Goal: Information Seeking & Learning: Learn about a topic

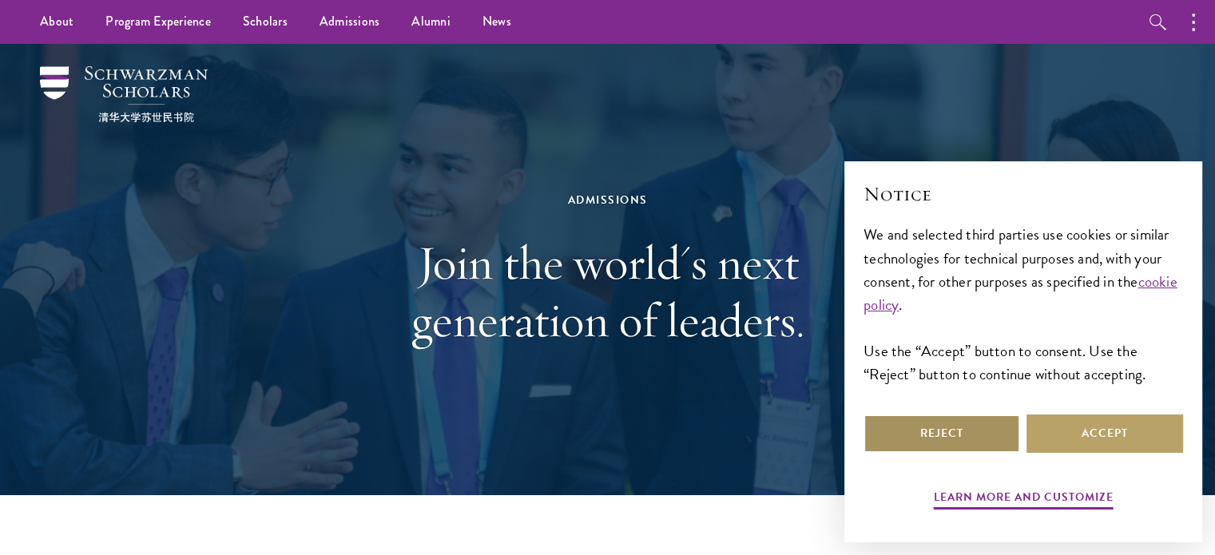
click at [995, 437] on button "Reject" at bounding box center [942, 434] width 157 height 38
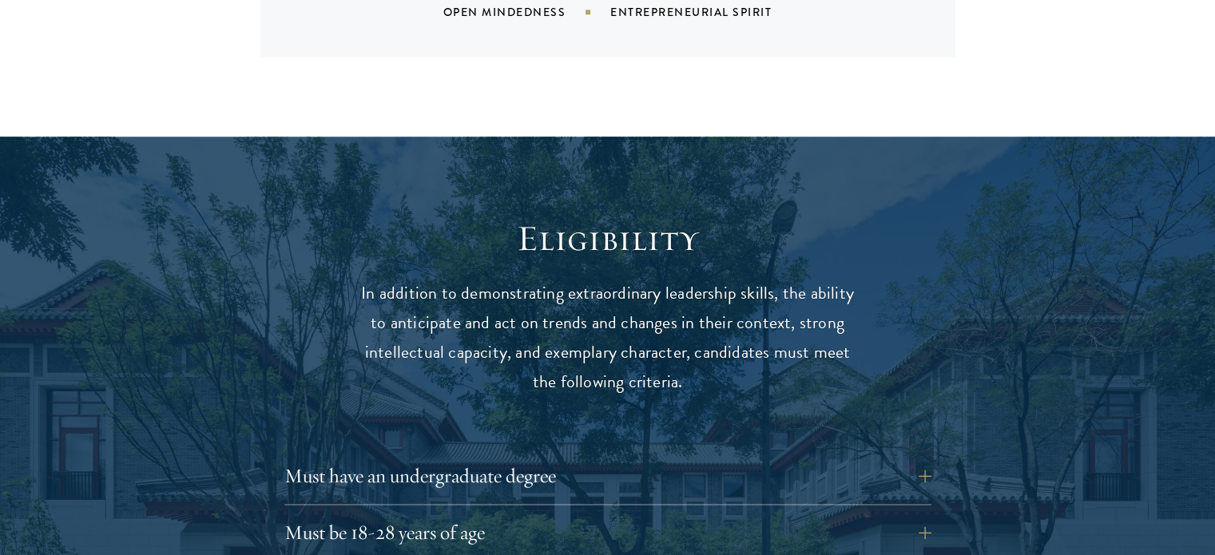
scroll to position [2158, 0]
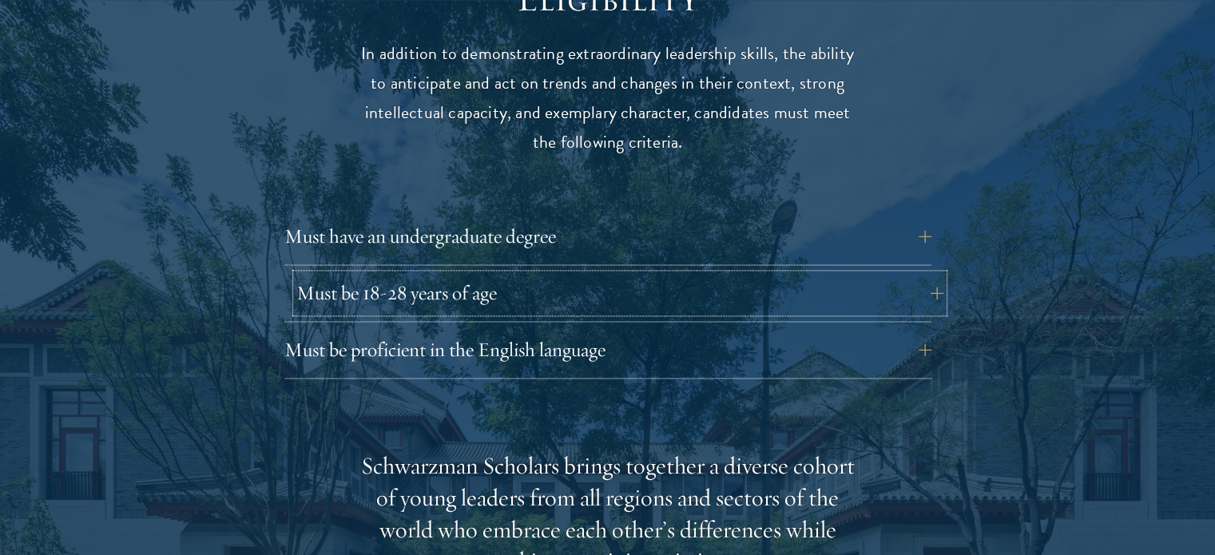
click at [929, 274] on button "Must be 18-28 years of age" at bounding box center [619, 293] width 647 height 38
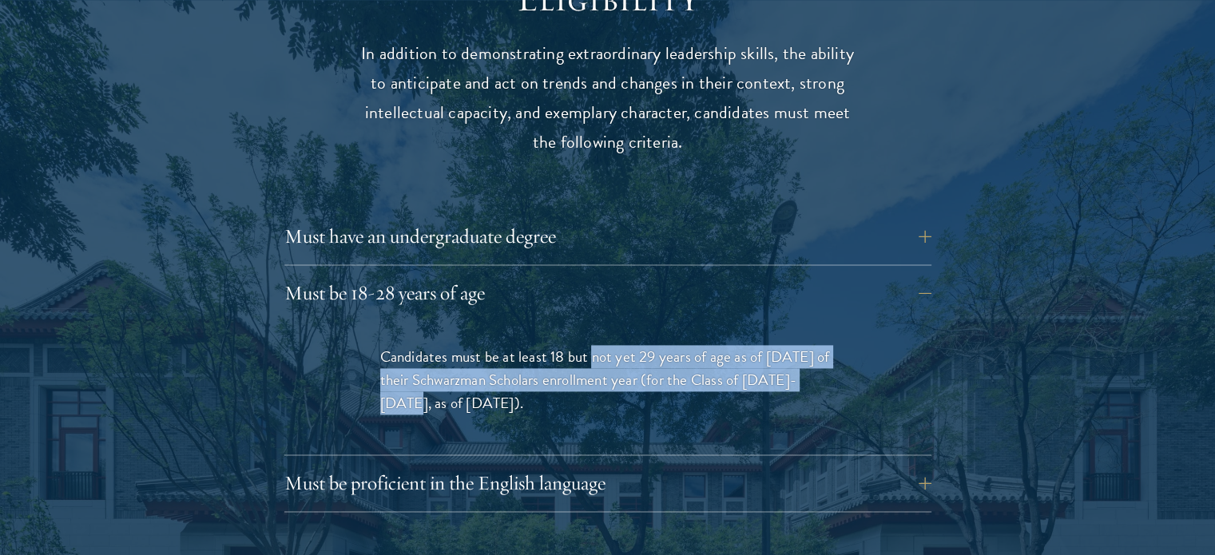
drag, startPoint x: 592, startPoint y: 325, endPoint x: 828, endPoint y: 357, distance: 237.9
click at [828, 357] on p "Candidates must be at least 18 but not yet 29 years of age as of [DATE] of thei…" at bounding box center [608, 380] width 456 height 70
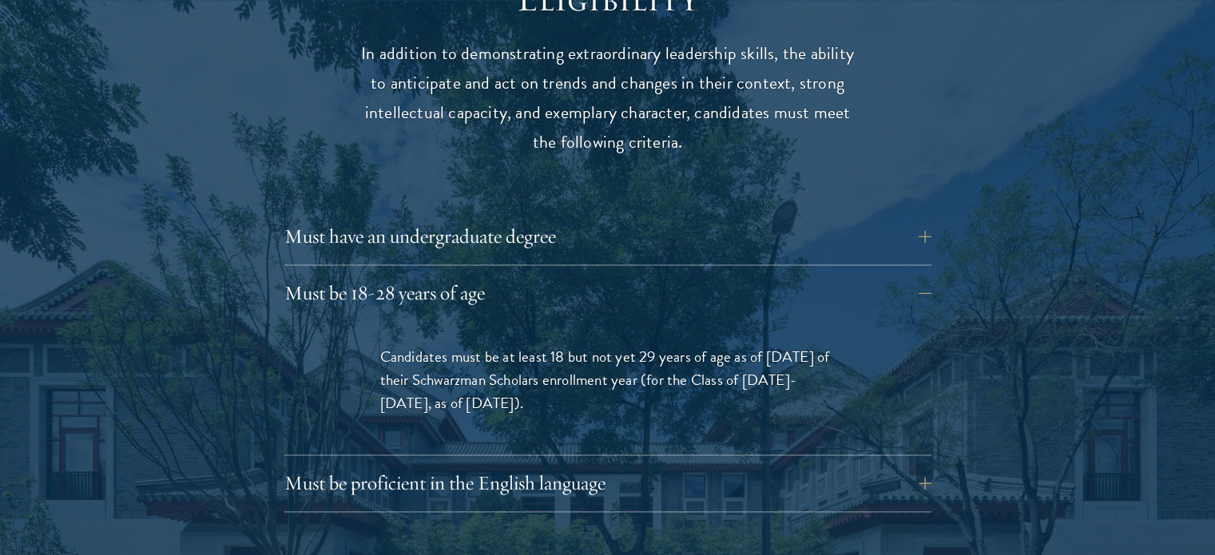
drag, startPoint x: 726, startPoint y: 319, endPoint x: 820, endPoint y: 377, distance: 110.2
click at [820, 377] on p "Candidates must be at least 18 but not yet 29 years of age as of [DATE] of thei…" at bounding box center [608, 380] width 456 height 70
click at [543, 217] on button "Must have an undergraduate degree" at bounding box center [619, 236] width 647 height 38
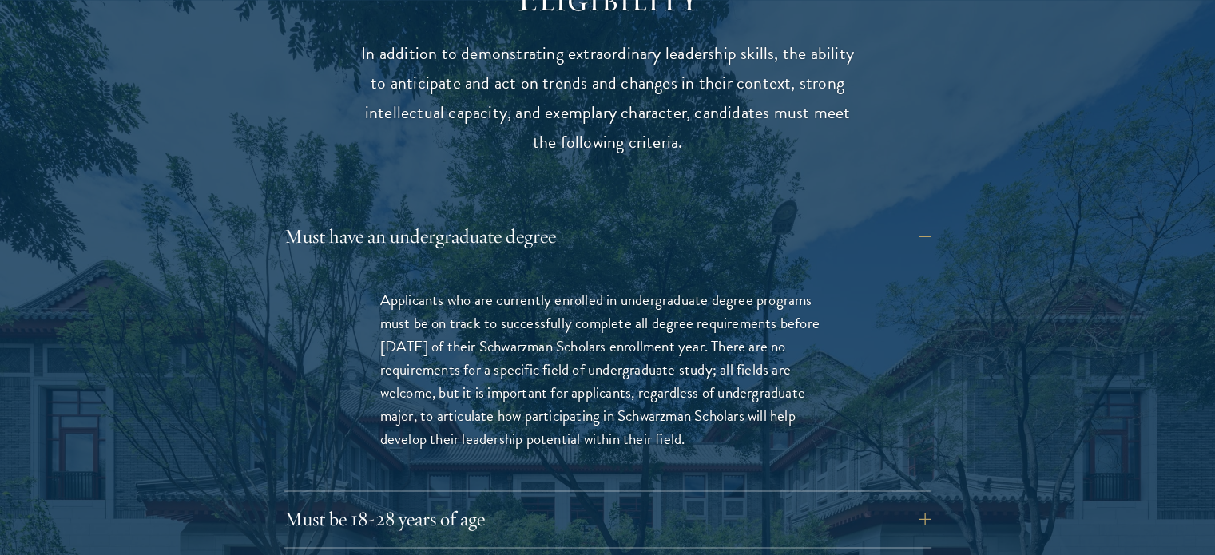
drag, startPoint x: 442, startPoint y: 274, endPoint x: 726, endPoint y: 412, distance: 315.2
click at [726, 412] on p "Applicants who are currently enrolled in undergraduate degree programs must be …" at bounding box center [608, 369] width 456 height 162
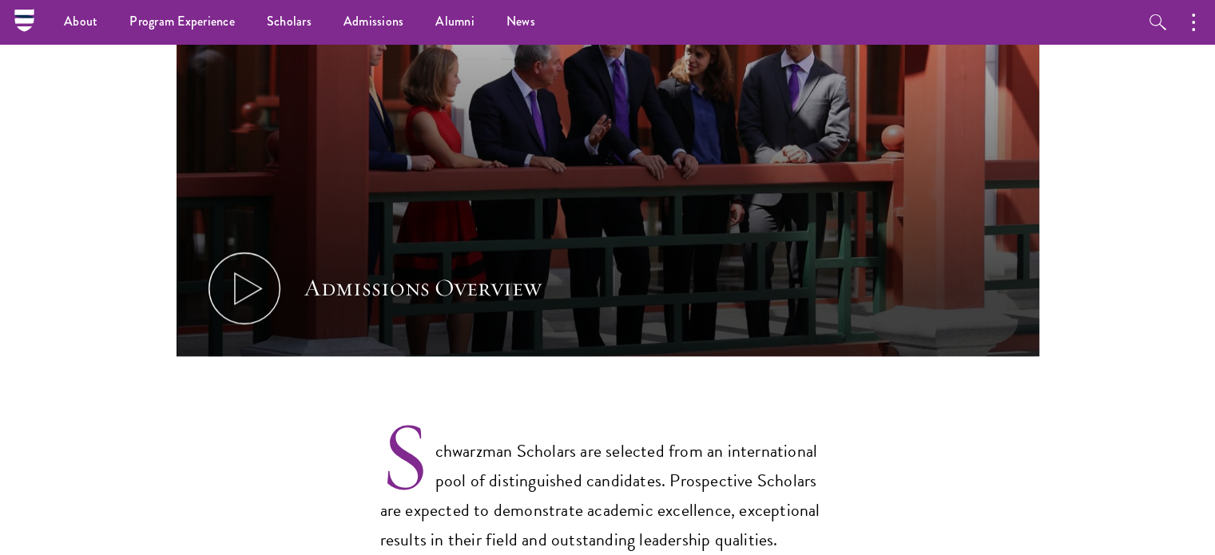
scroll to position [879, 0]
